Goal: Task Accomplishment & Management: Complete application form

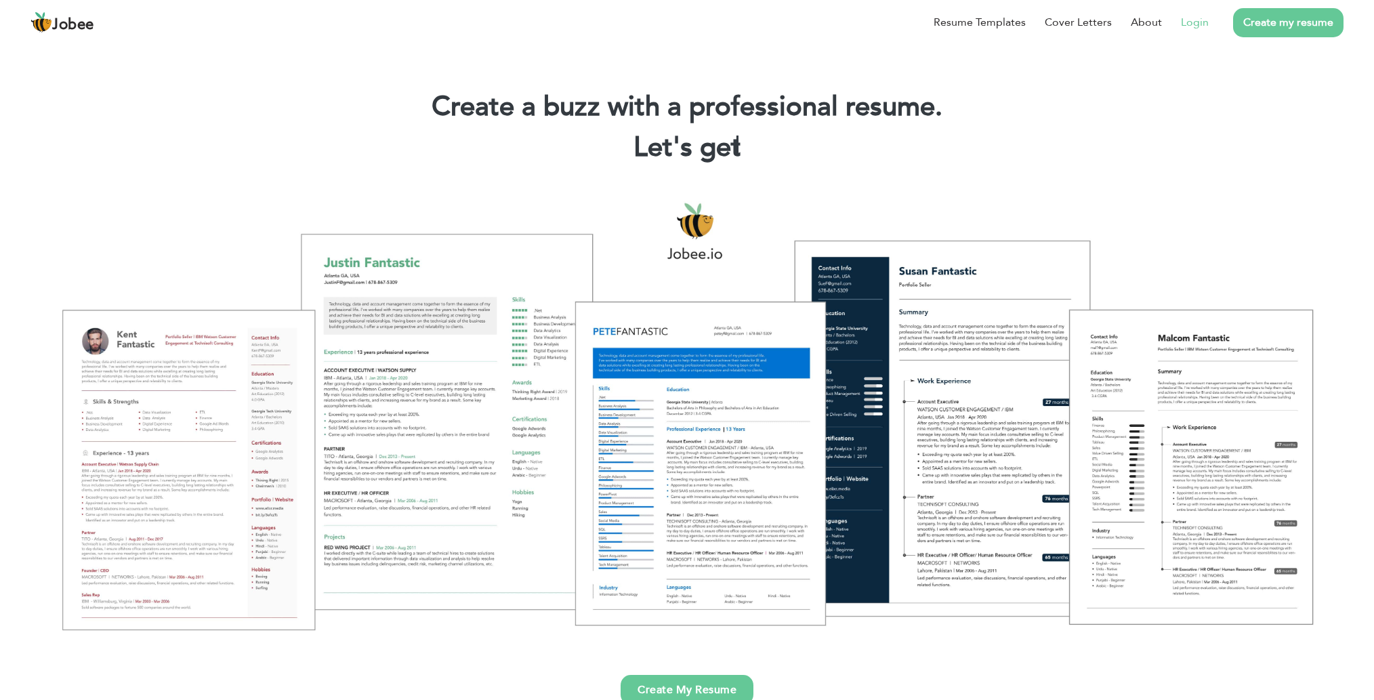
click at [1190, 27] on link "Login" at bounding box center [1195, 22] width 28 height 16
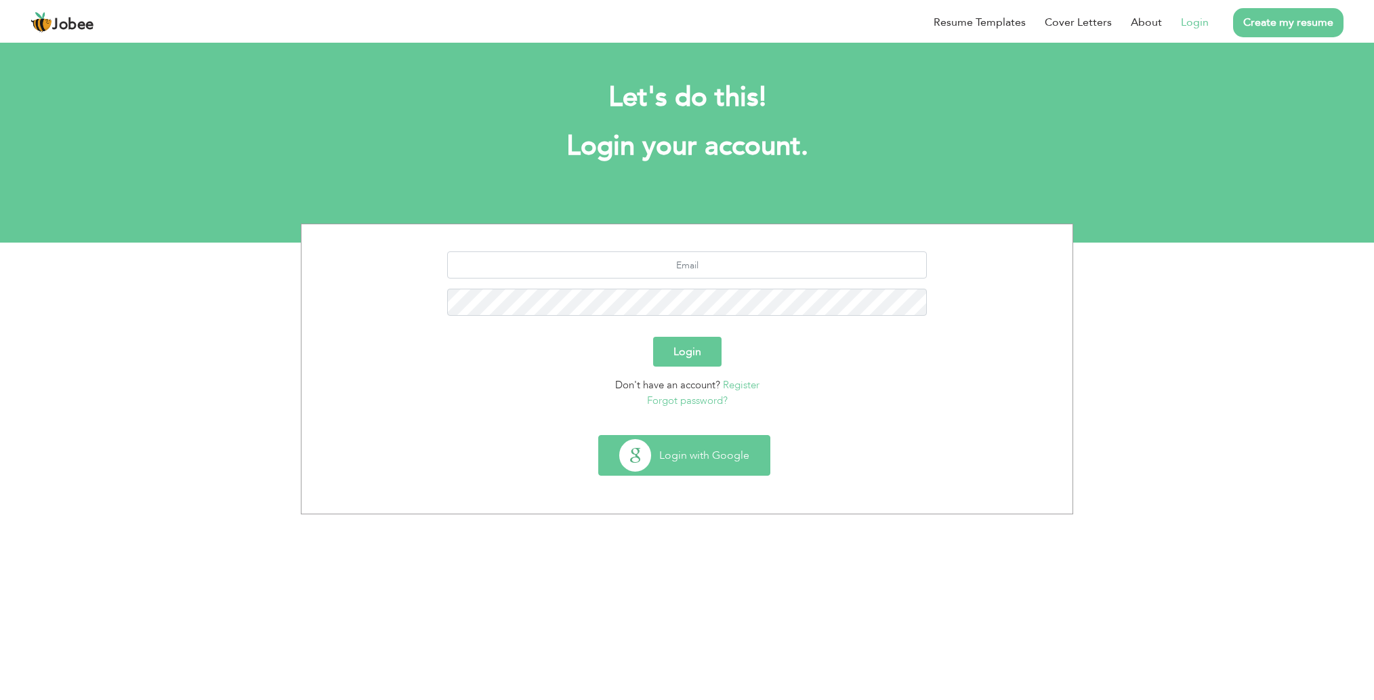
click at [693, 463] on button "Login with Google" at bounding box center [684, 455] width 171 height 39
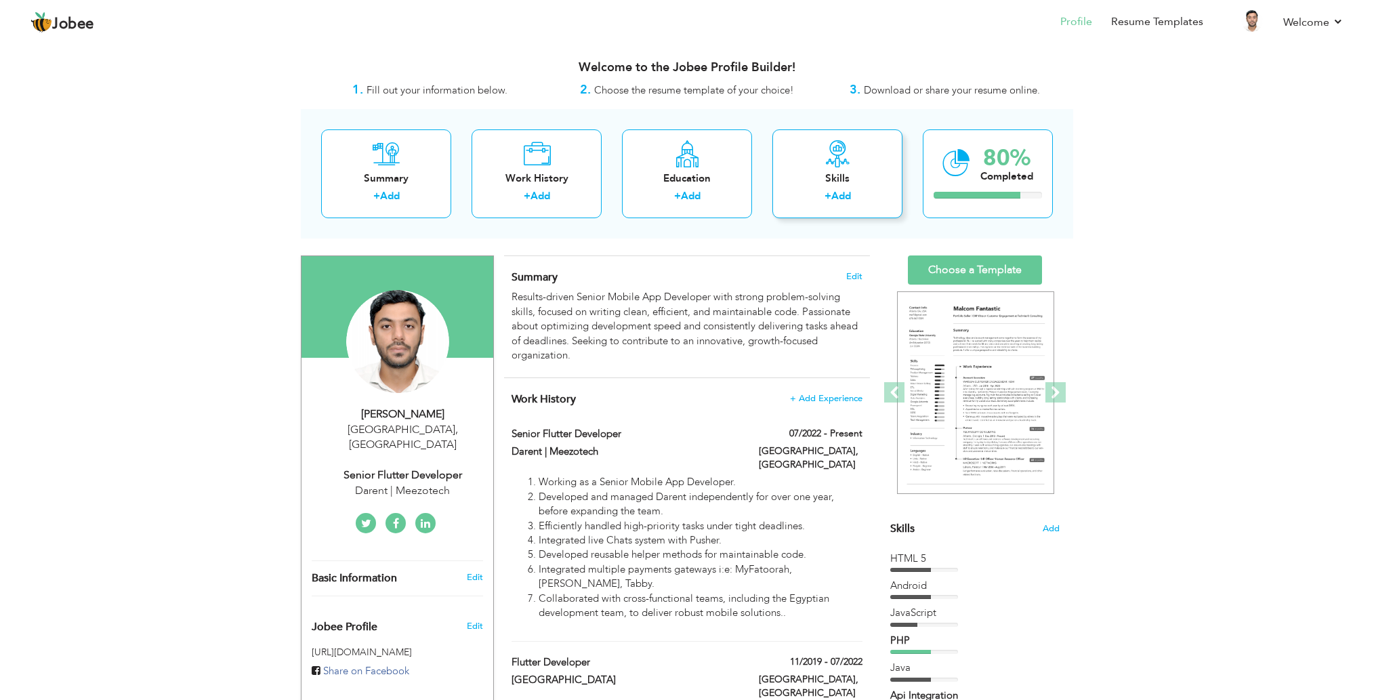
click at [843, 209] on div "Skills + Add" at bounding box center [837, 173] width 130 height 89
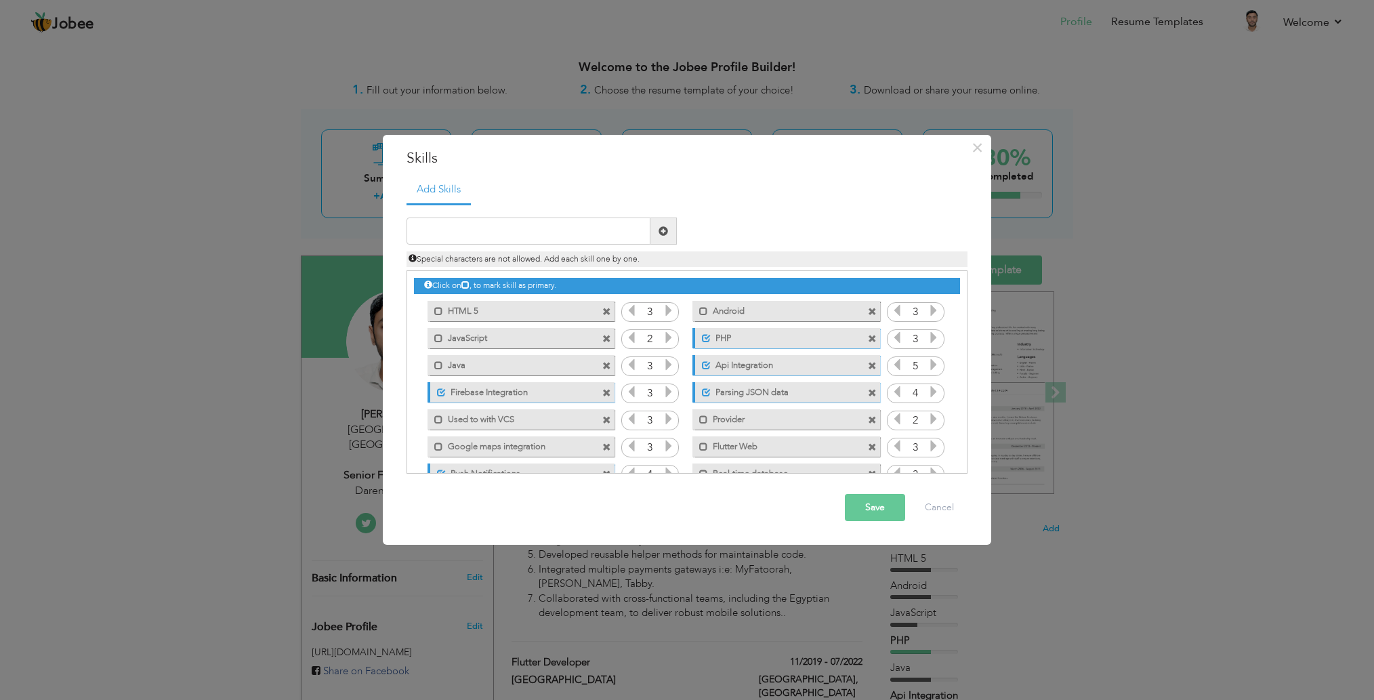
click at [868, 335] on span at bounding box center [872, 339] width 9 height 9
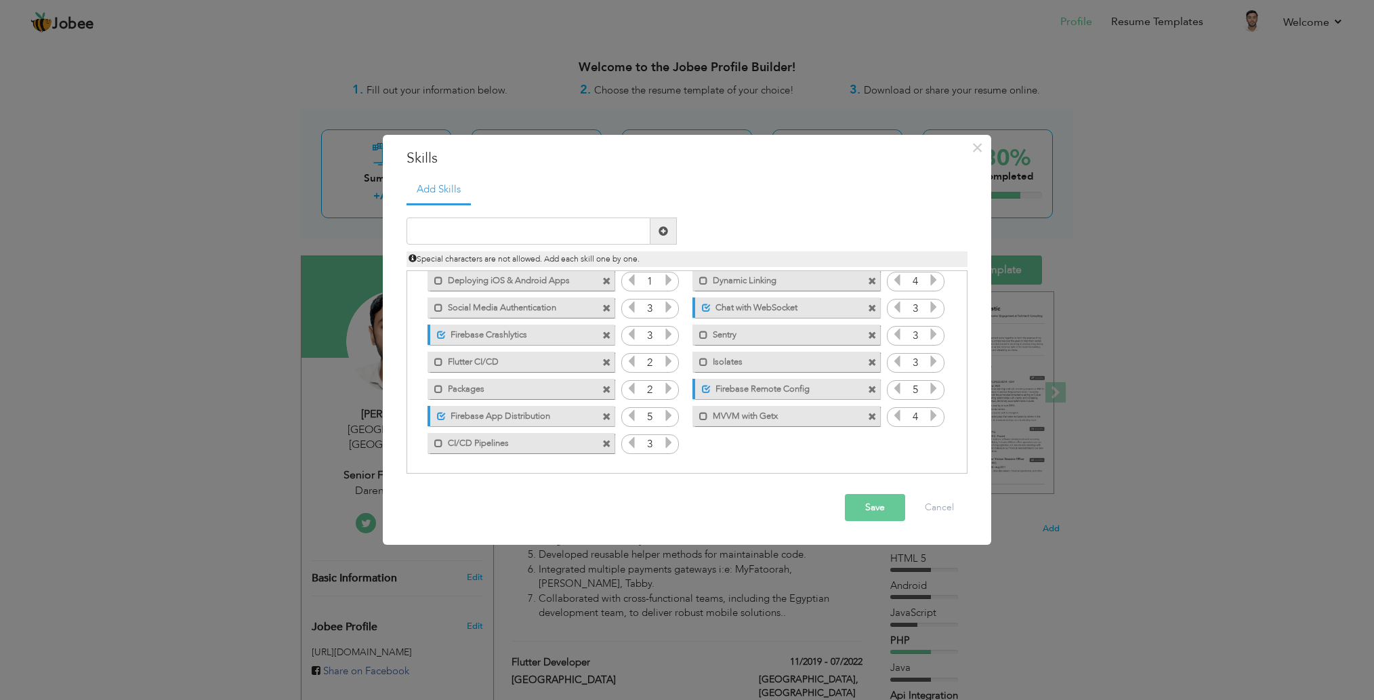
scroll to position [220, 0]
click at [873, 497] on button "Save" at bounding box center [875, 507] width 60 height 27
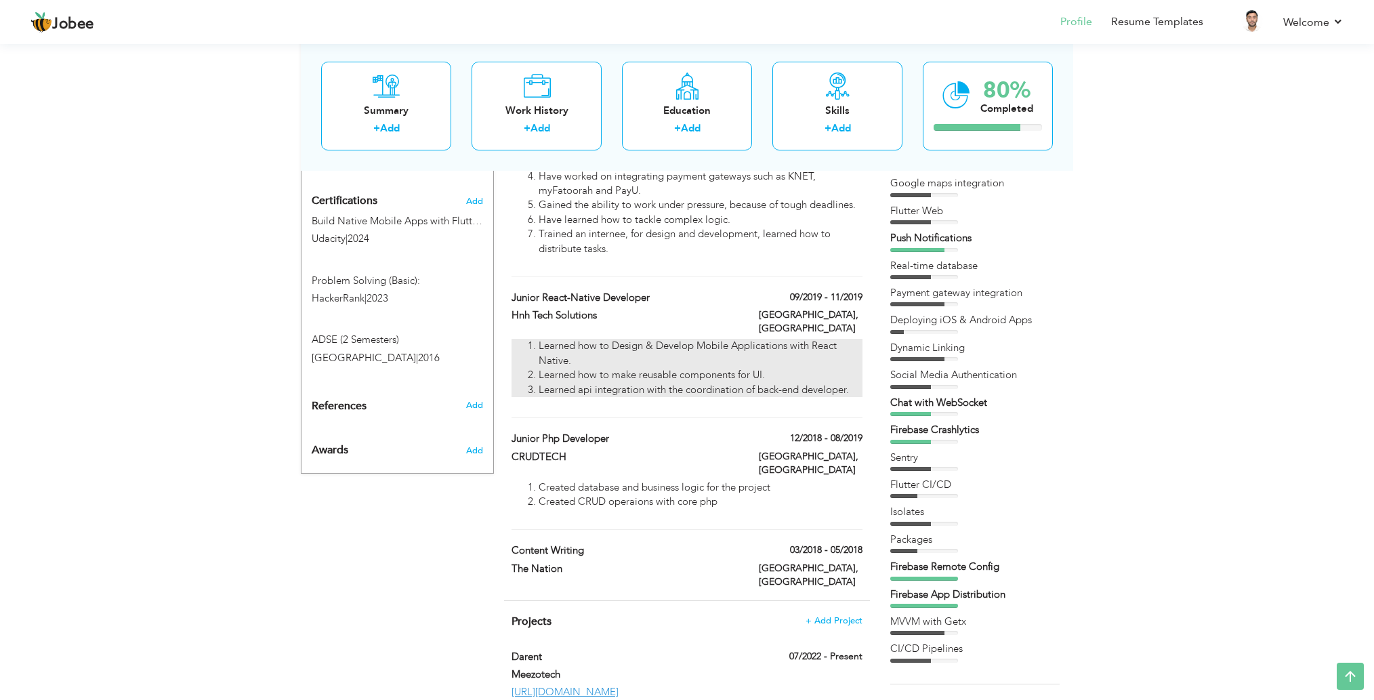
scroll to position [622, 0]
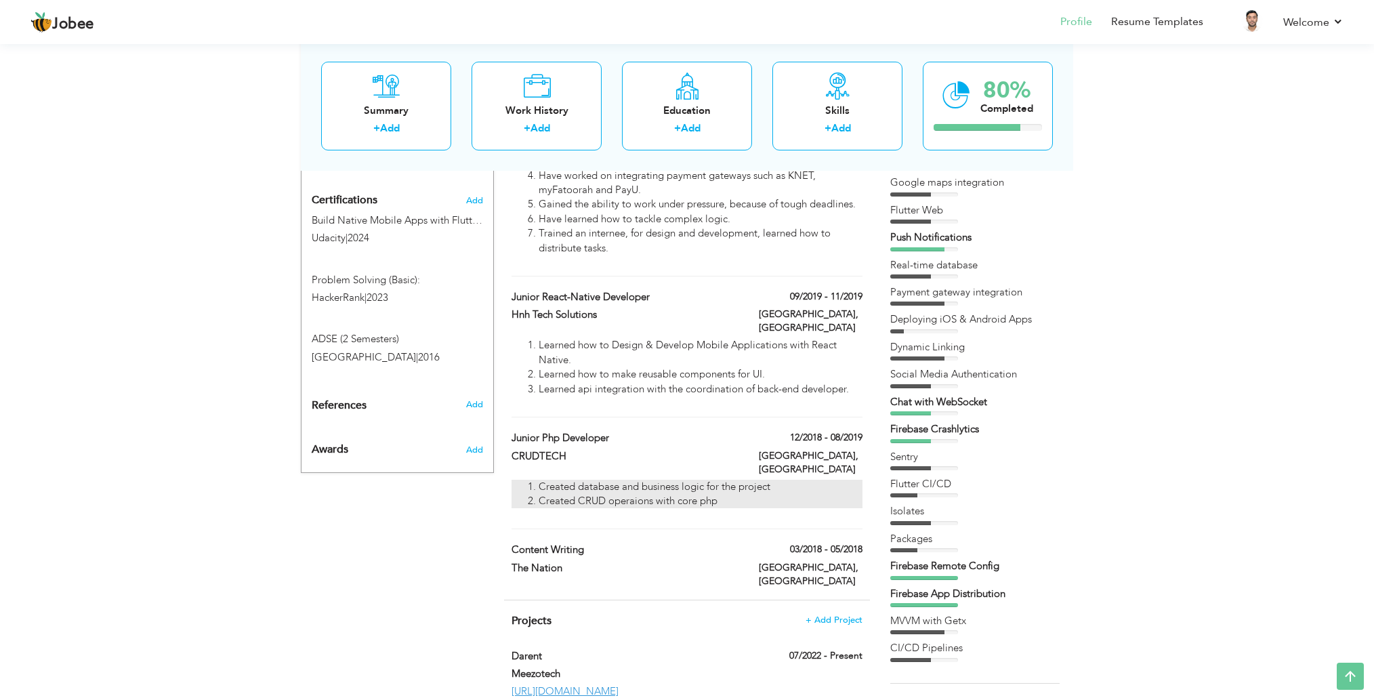
drag, startPoint x: 609, startPoint y: 374, endPoint x: 631, endPoint y: 419, distance: 50.6
click at [631, 431] on div "Junior Php Developer 12/2018 - 08/2019 Junior Php Developer 12/2018 - 08/2019 C…" at bounding box center [686, 480] width 351 height 98
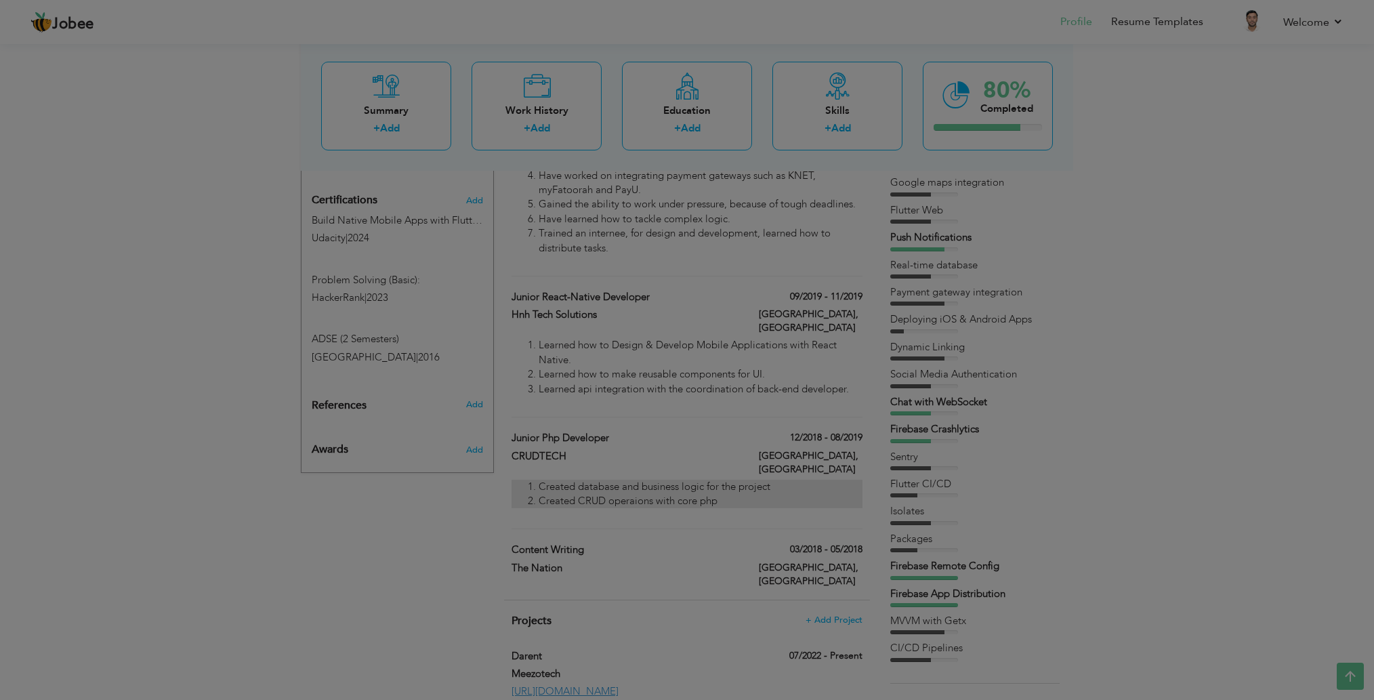
scroll to position [586, 0]
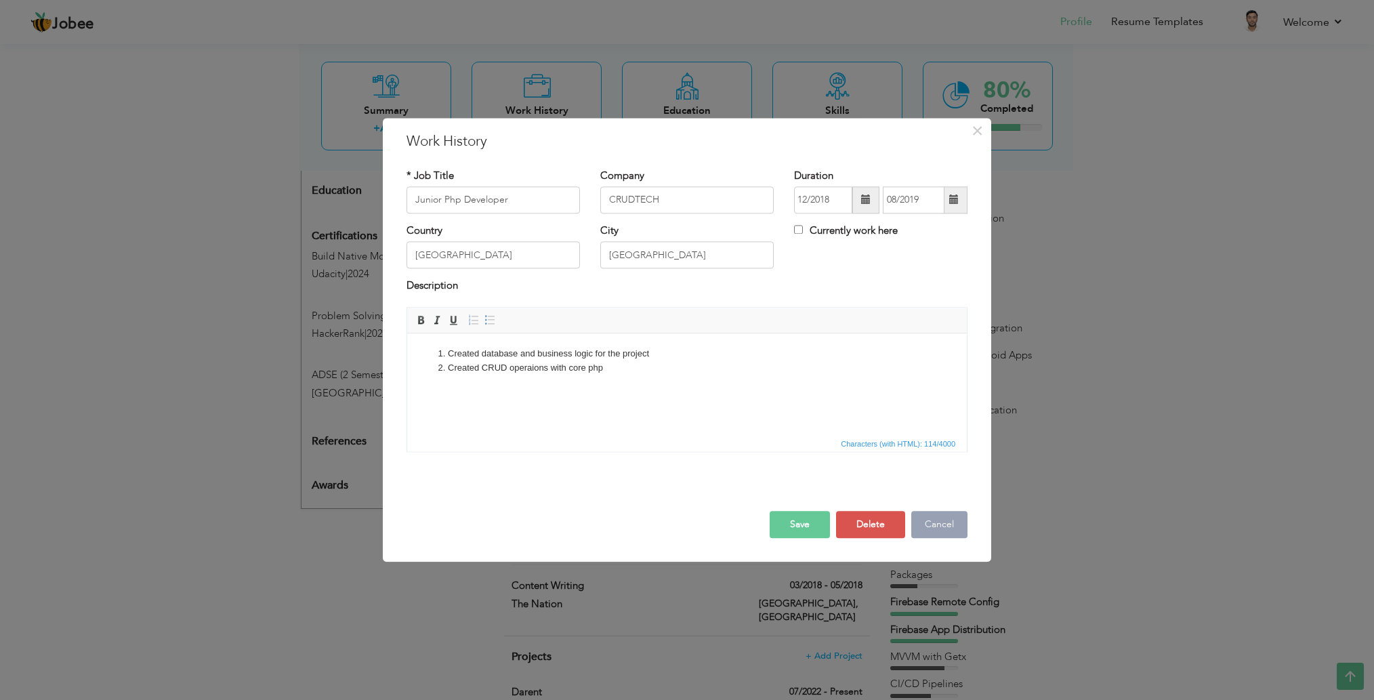
click at [952, 518] on button "Cancel" at bounding box center [939, 524] width 56 height 27
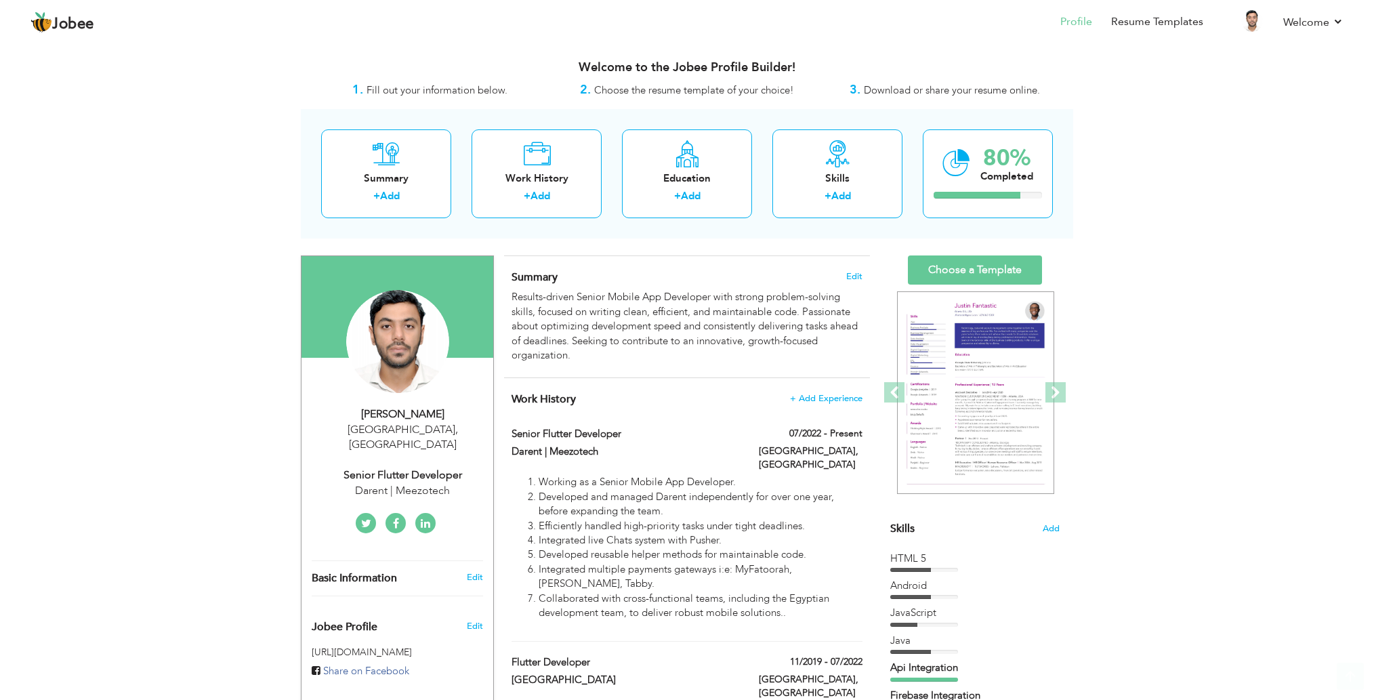
scroll to position [0, 0]
click at [845, 182] on div "Skills" at bounding box center [837, 178] width 108 height 14
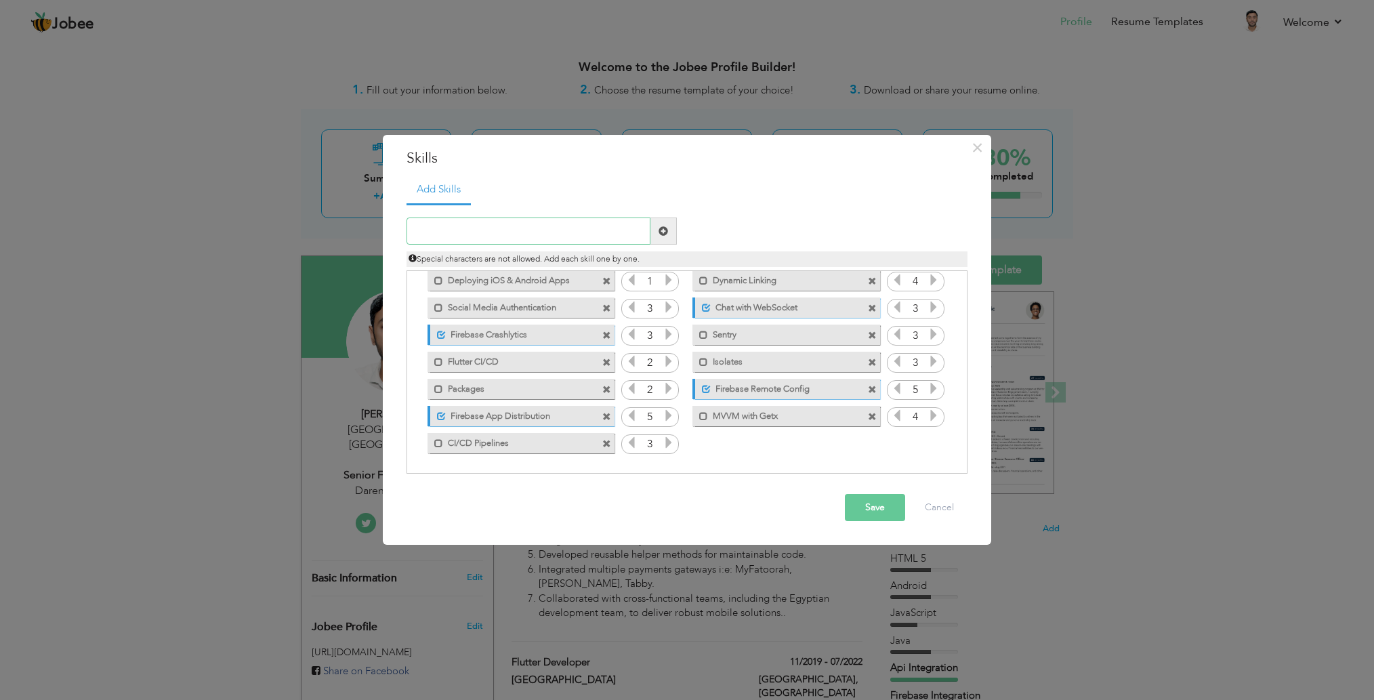
scroll to position [220, 0]
click at [549, 325] on label "Firebase Crashlytics" at bounding box center [513, 333] width 135 height 17
click at [703, 416] on span at bounding box center [703, 416] width 9 height 9
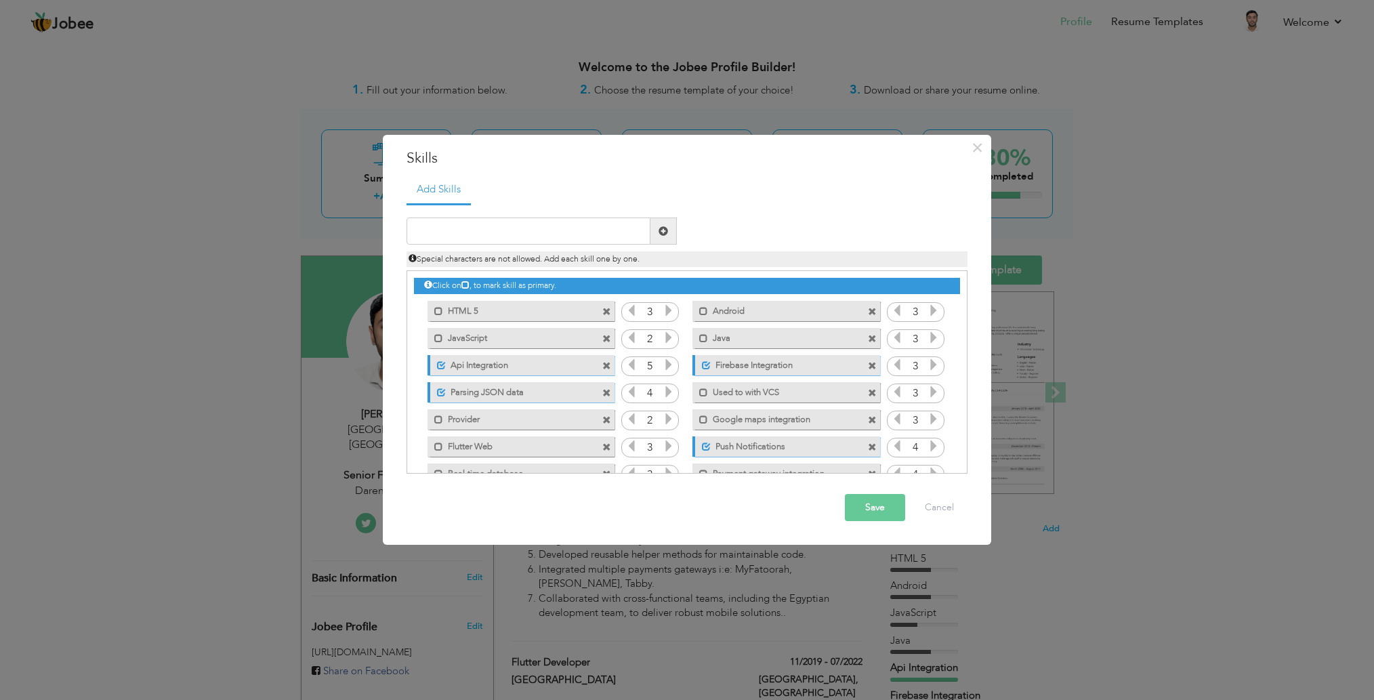
scroll to position [0, 0]
click at [604, 310] on span at bounding box center [606, 312] width 9 height 9
click at [545, 230] on input "text" at bounding box center [528, 230] width 244 height 27
type input "Android"
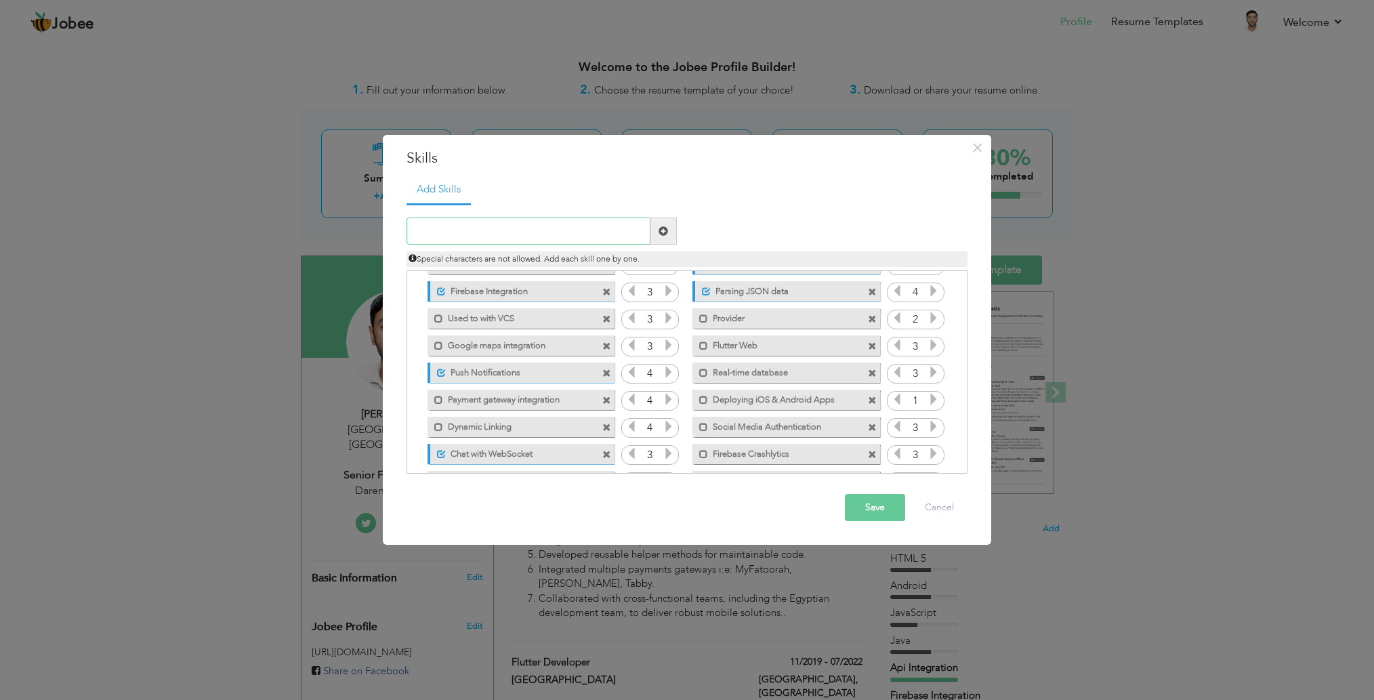
scroll to position [104, 0]
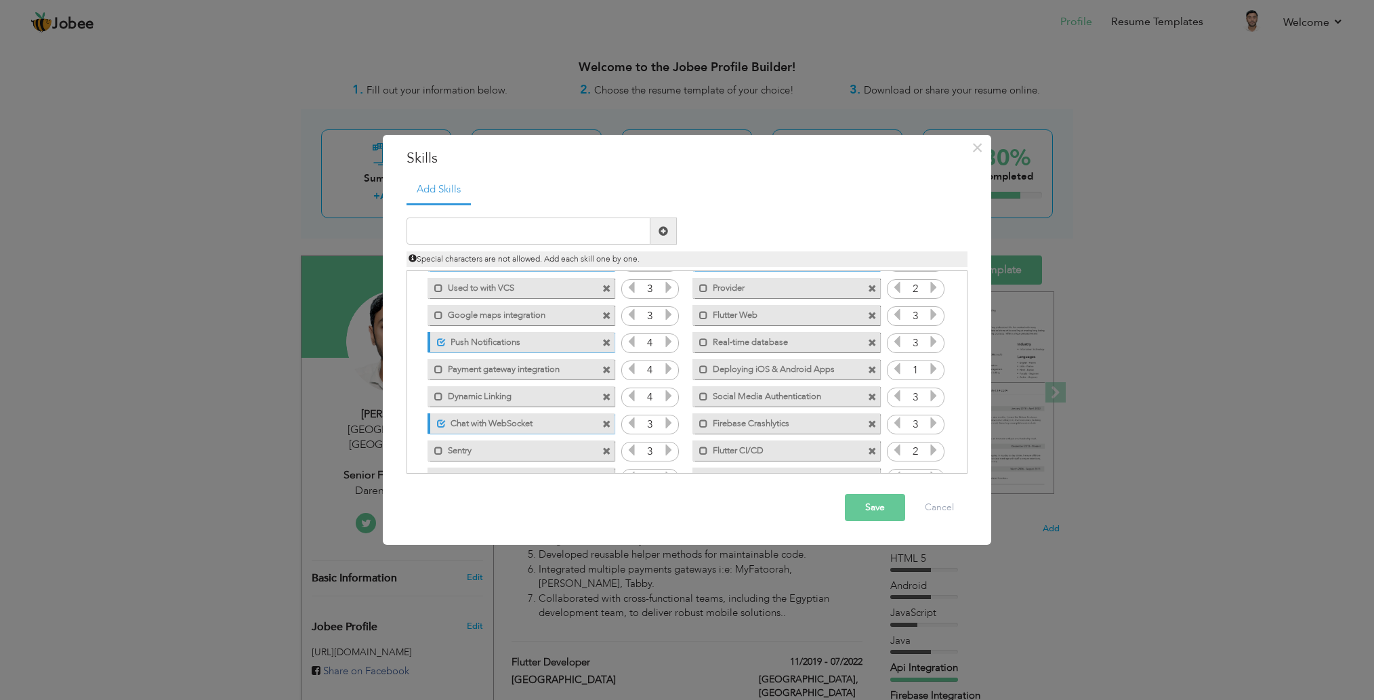
click at [438, 373] on div "Mark as primary skill." at bounding box center [520, 369] width 187 height 20
click at [436, 371] on span at bounding box center [438, 369] width 9 height 9
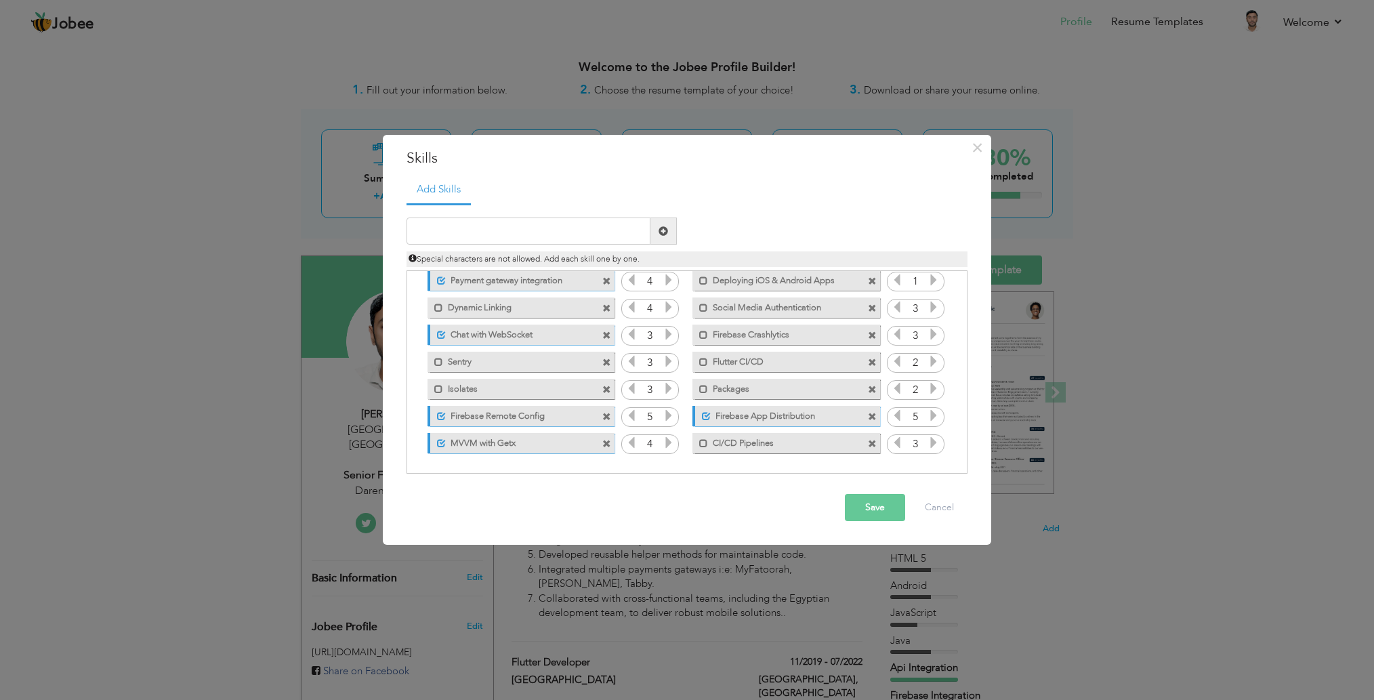
scroll to position [193, 0]
click at [877, 500] on button "Save" at bounding box center [875, 507] width 60 height 27
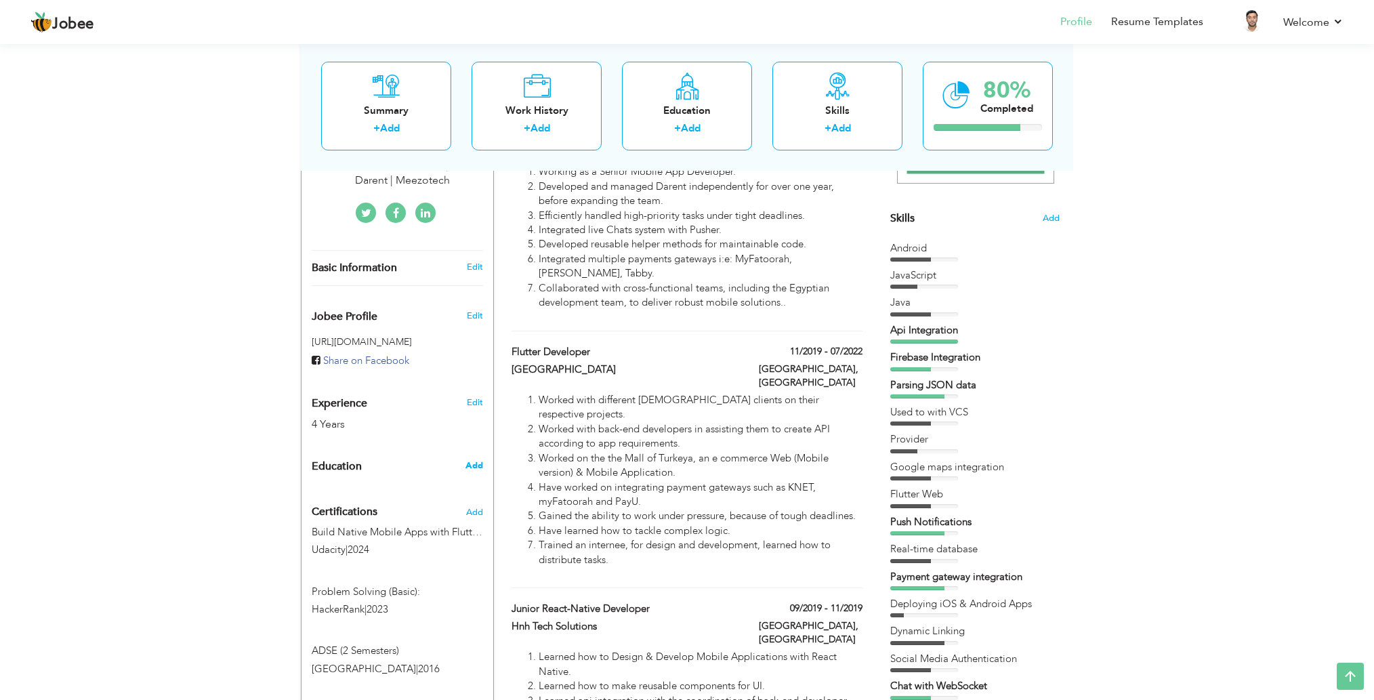
scroll to position [302, 0]
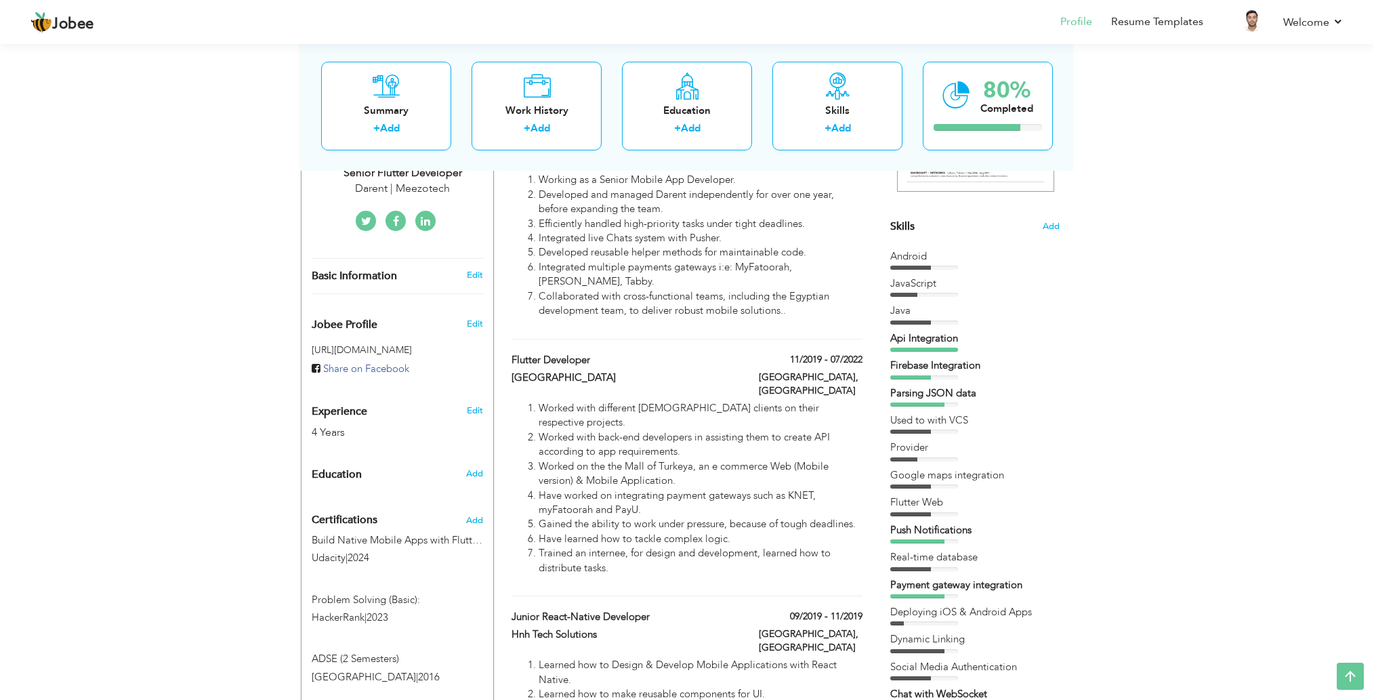
drag, startPoint x: 472, startPoint y: 493, endPoint x: 528, endPoint y: 528, distance: 67.3
click at [528, 528] on div "Change Remove [PERSON_NAME] [GEOGRAPHIC_DATA] , [GEOGRAPHIC_DATA] Senior Flutte…" at bounding box center [687, 613] width 772 height 1354
drag, startPoint x: 478, startPoint y: 514, endPoint x: 543, endPoint y: 541, distance: 70.2
click at [543, 541] on div "Change Remove [PERSON_NAME] [GEOGRAPHIC_DATA] , [GEOGRAPHIC_DATA] Senior Flutte…" at bounding box center [687, 613] width 772 height 1354
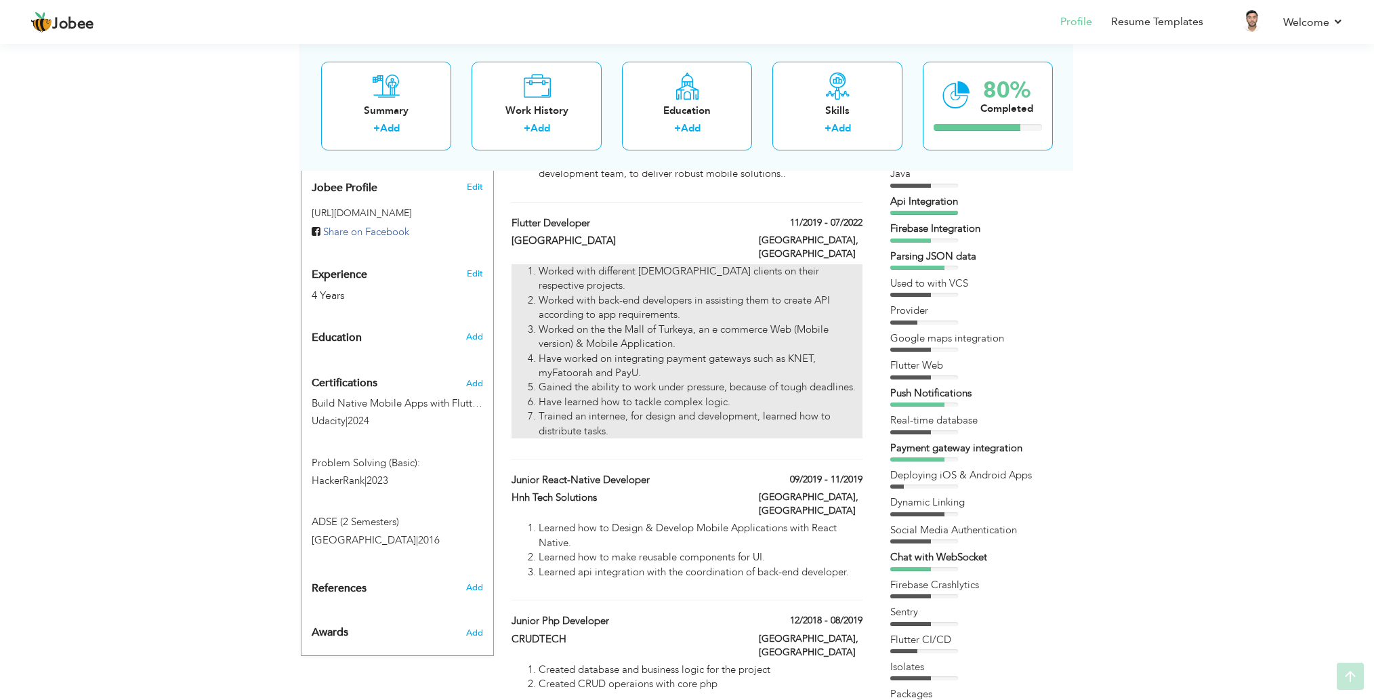
scroll to position [439, 0]
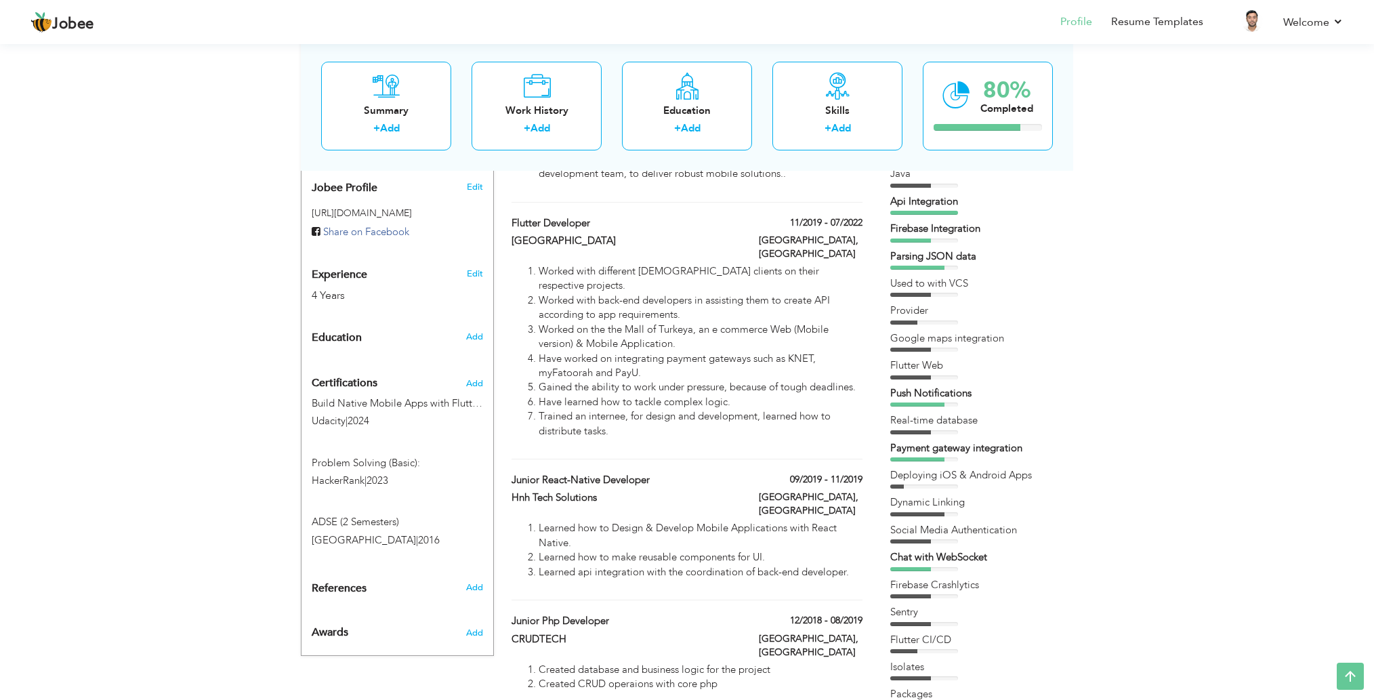
drag, startPoint x: 963, startPoint y: 275, endPoint x: 995, endPoint y: 333, distance: 65.8
click at [995, 333] on div "Android JavaScript [GEOGRAPHIC_DATA] Provider" at bounding box center [974, 464] width 169 height 705
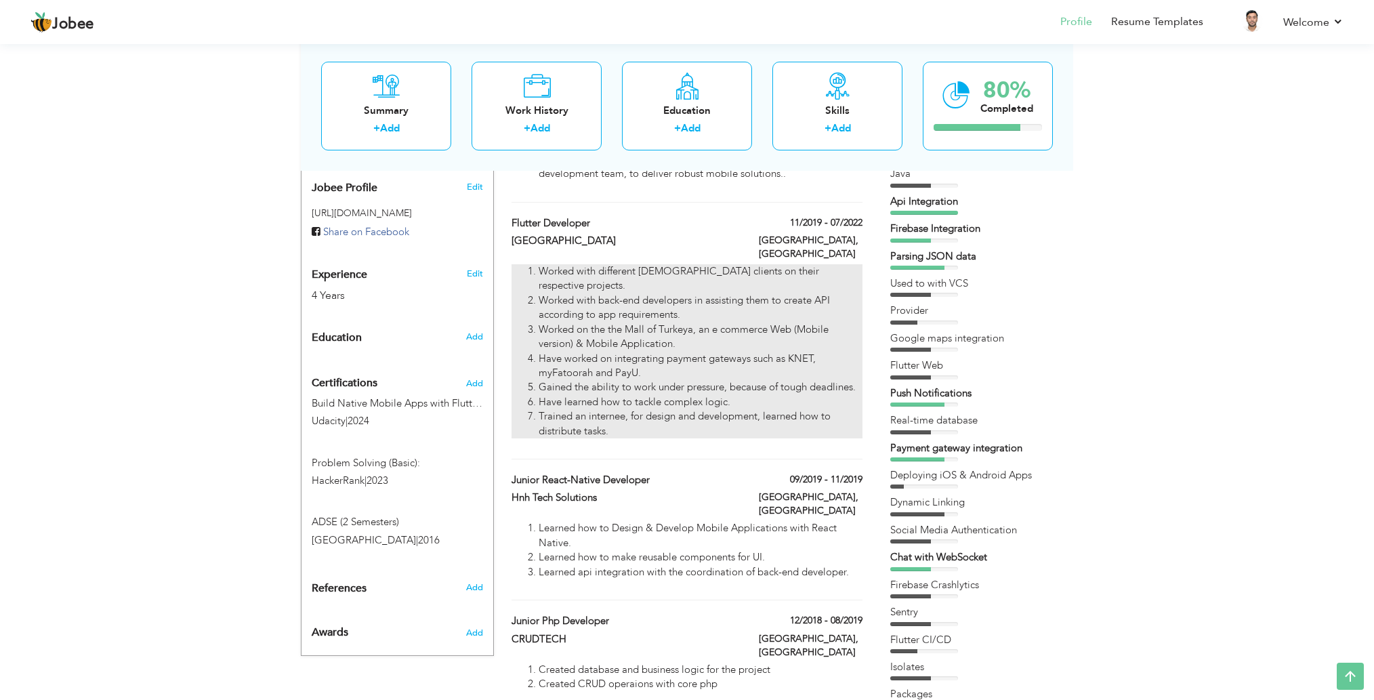
drag, startPoint x: 606, startPoint y: 383, endPoint x: 617, endPoint y: 300, distance: 84.0
click at [617, 300] on ol "Worked with different [DEMOGRAPHIC_DATA] clients on their respective projects. …" at bounding box center [686, 351] width 351 height 174
type input "Flutter Developer"
type input "[GEOGRAPHIC_DATA]"
type input "11/2019"
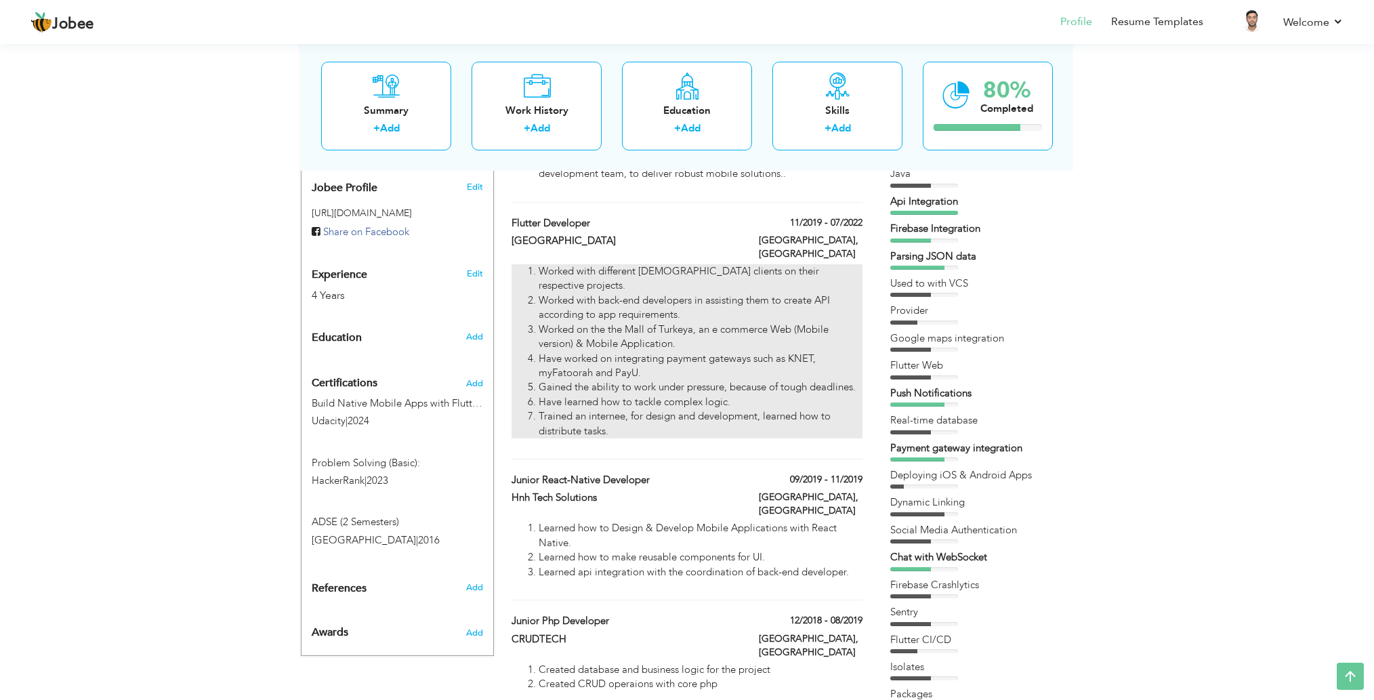
type input "07/2022"
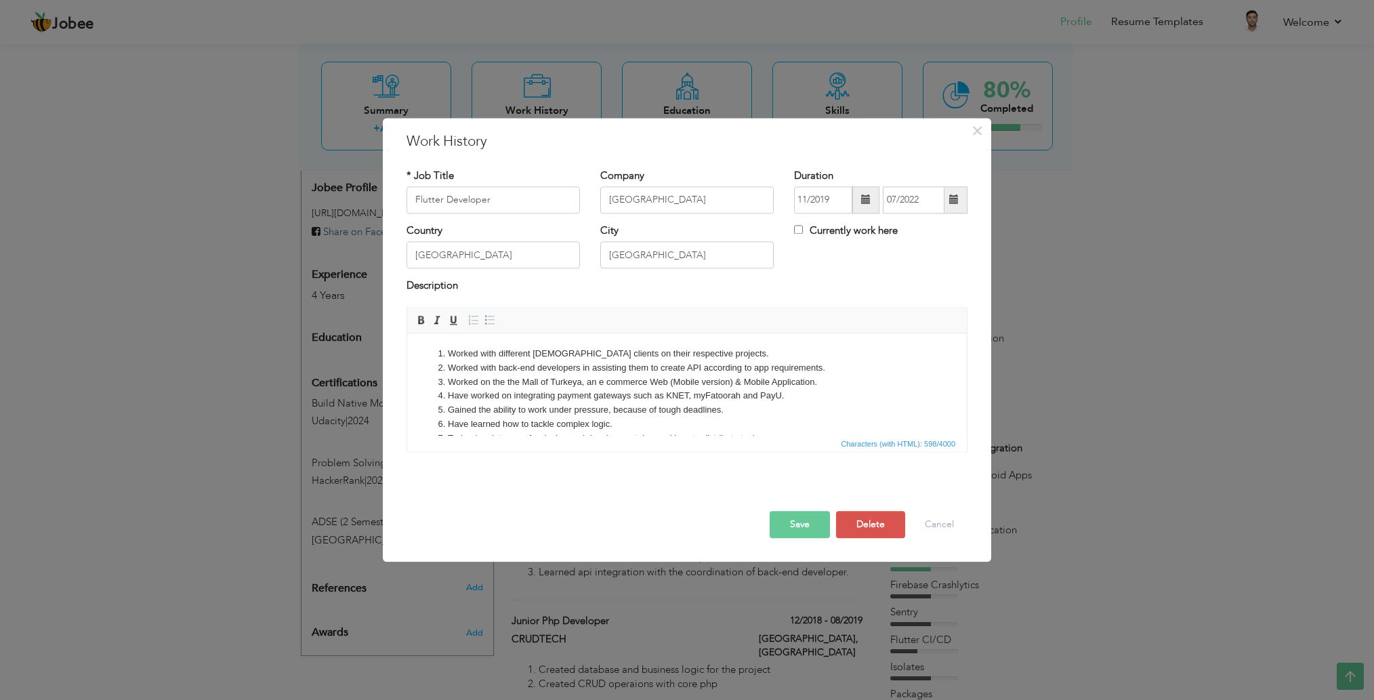
click at [696, 365] on li "Worked with back-end developers in assisting them to create API according to ap…" at bounding box center [687, 368] width 478 height 14
click at [977, 131] on span "×" at bounding box center [977, 131] width 12 height 24
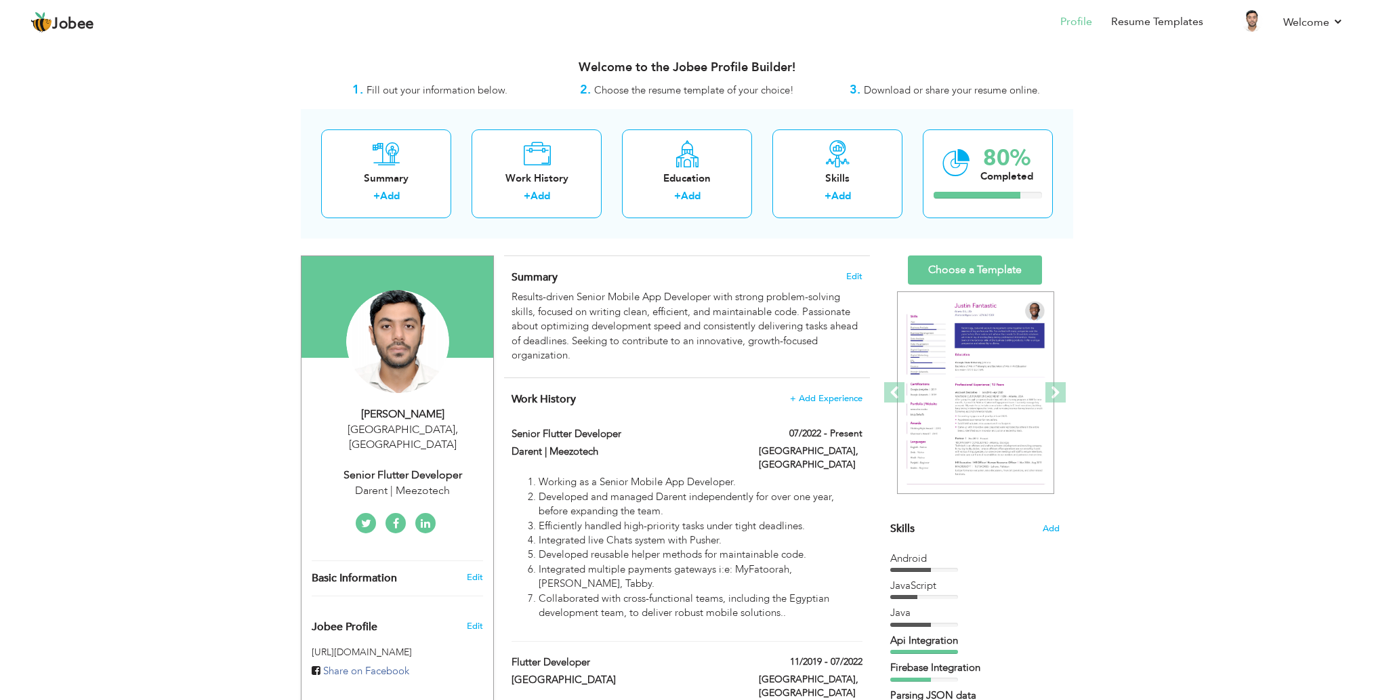
scroll to position [0, 0]
drag, startPoint x: 854, startPoint y: 275, endPoint x: 888, endPoint y: 249, distance: 43.5
click at [1003, 263] on link "Choose a Template" at bounding box center [975, 269] width 134 height 29
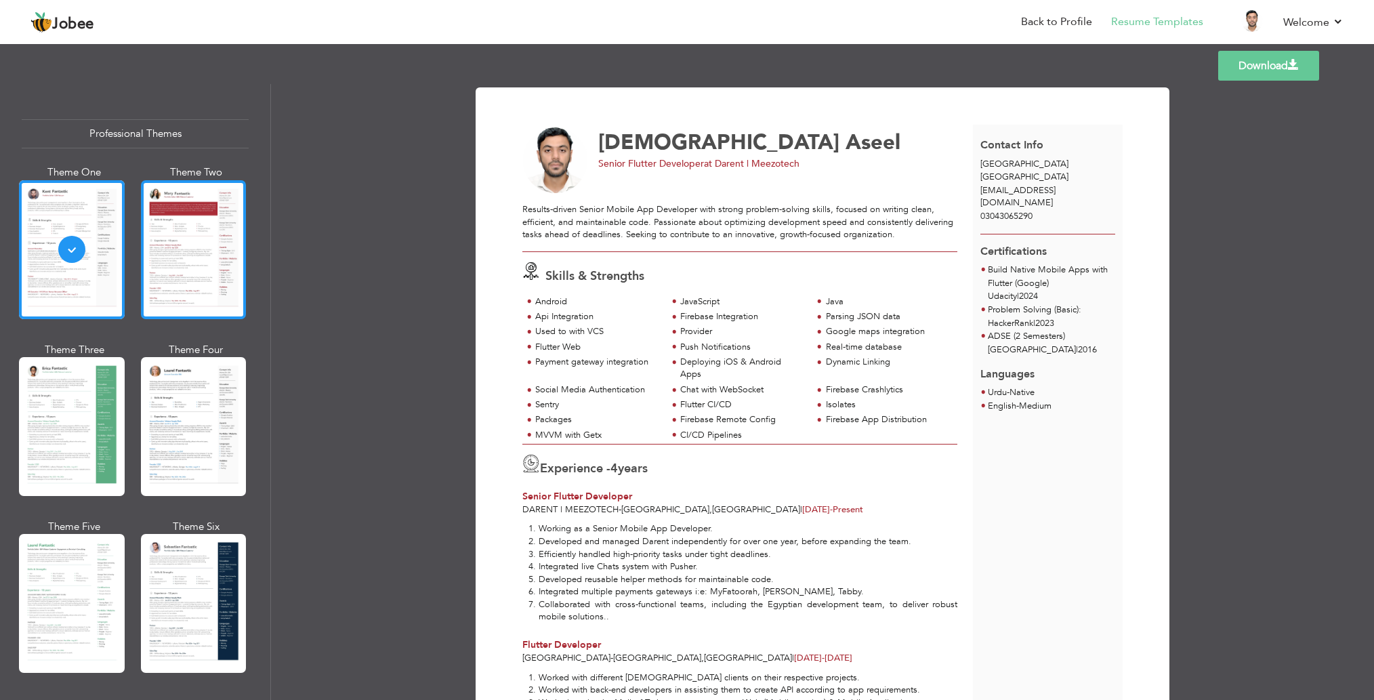
click at [217, 285] on div at bounding box center [194, 249] width 106 height 139
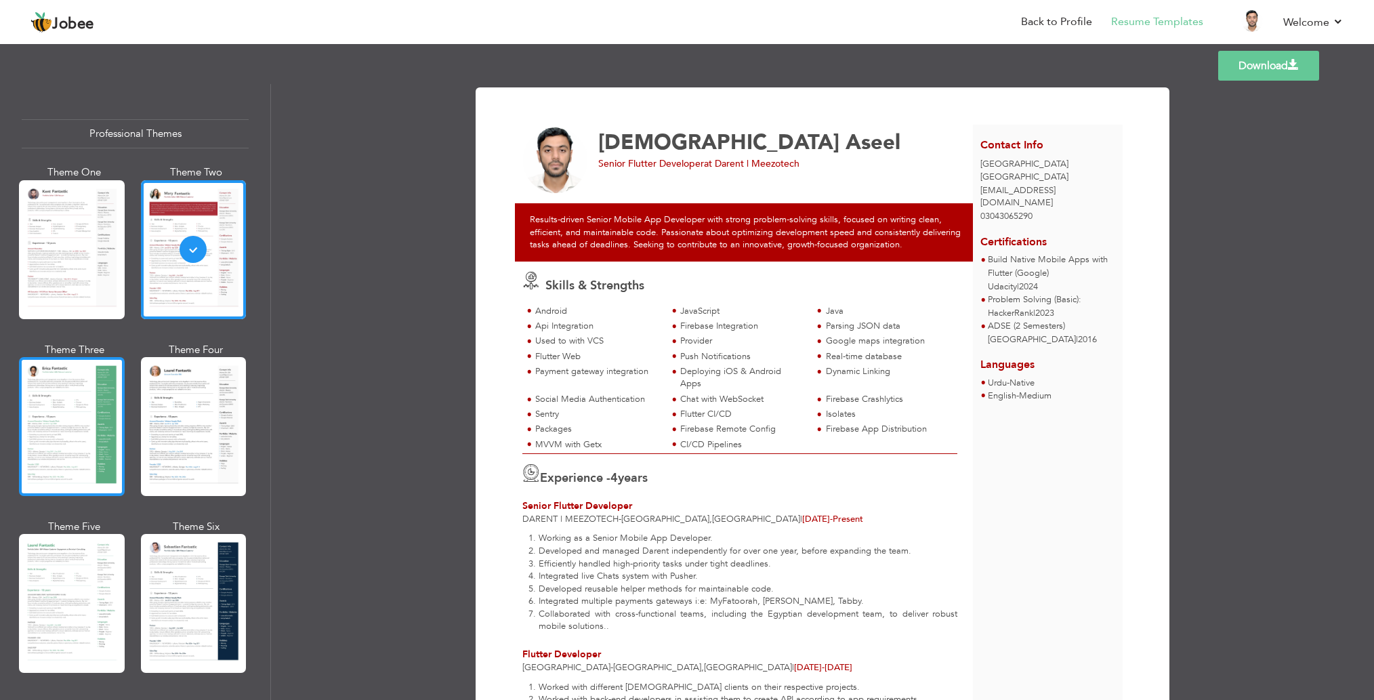
click at [39, 409] on div at bounding box center [72, 426] width 106 height 139
